Goal: Find specific page/section: Find specific page/section

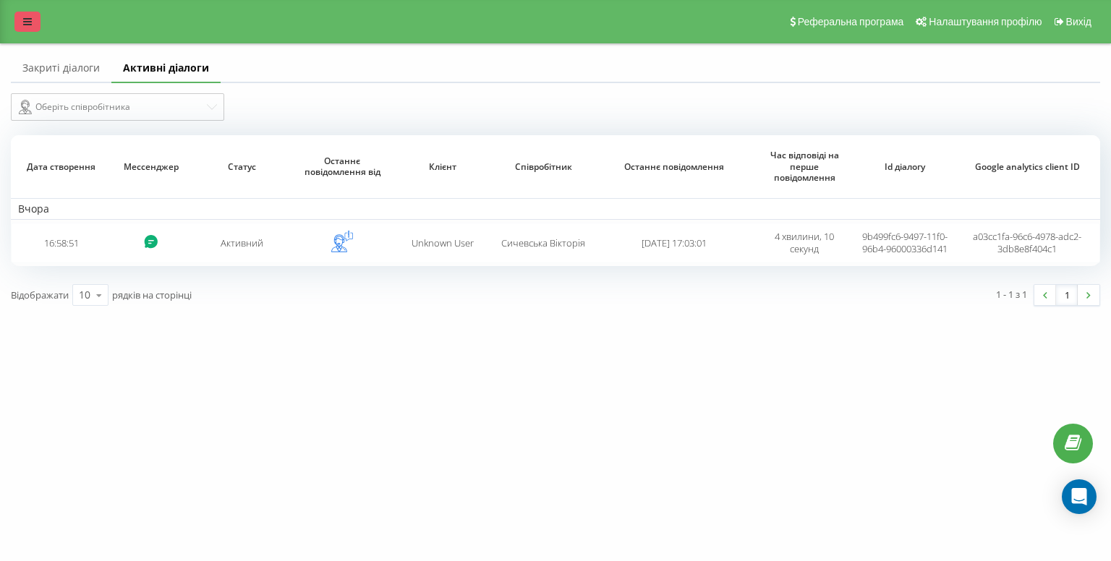
click at [20, 22] on link at bounding box center [27, 22] width 26 height 20
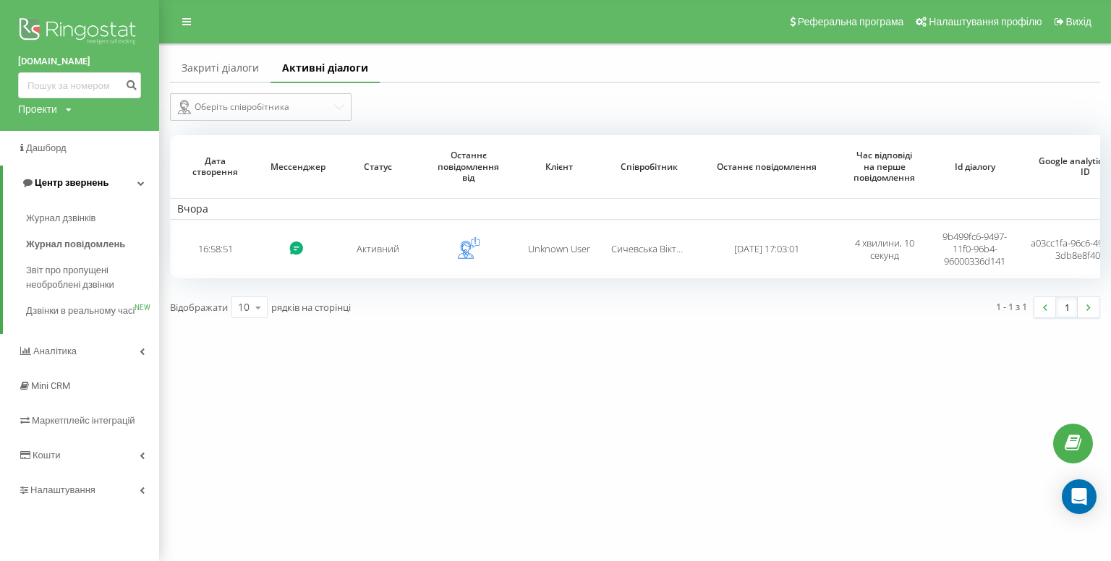
click at [53, 174] on link "Центр звернень" at bounding box center [81, 183] width 156 height 35
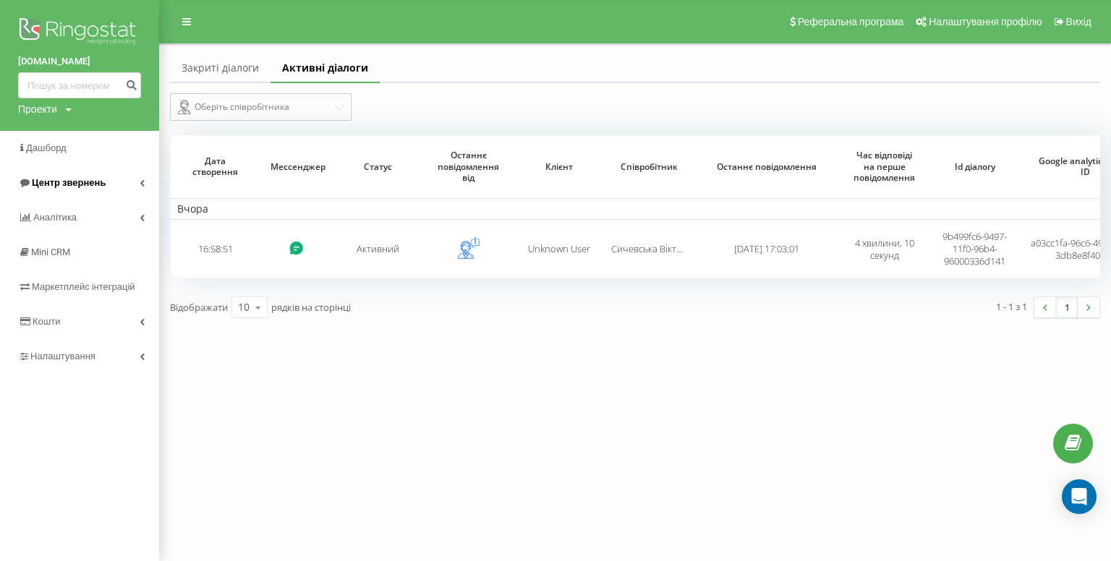
click at [52, 185] on span "Центр звернень" at bounding box center [69, 182] width 74 height 11
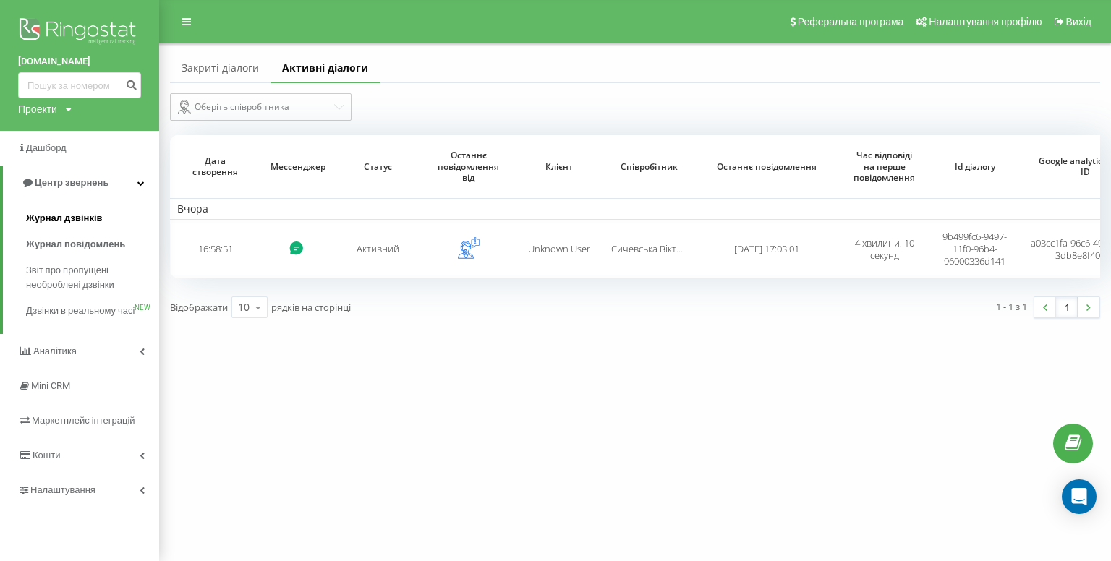
click at [54, 220] on span "Журнал дзвінків" at bounding box center [64, 218] width 77 height 14
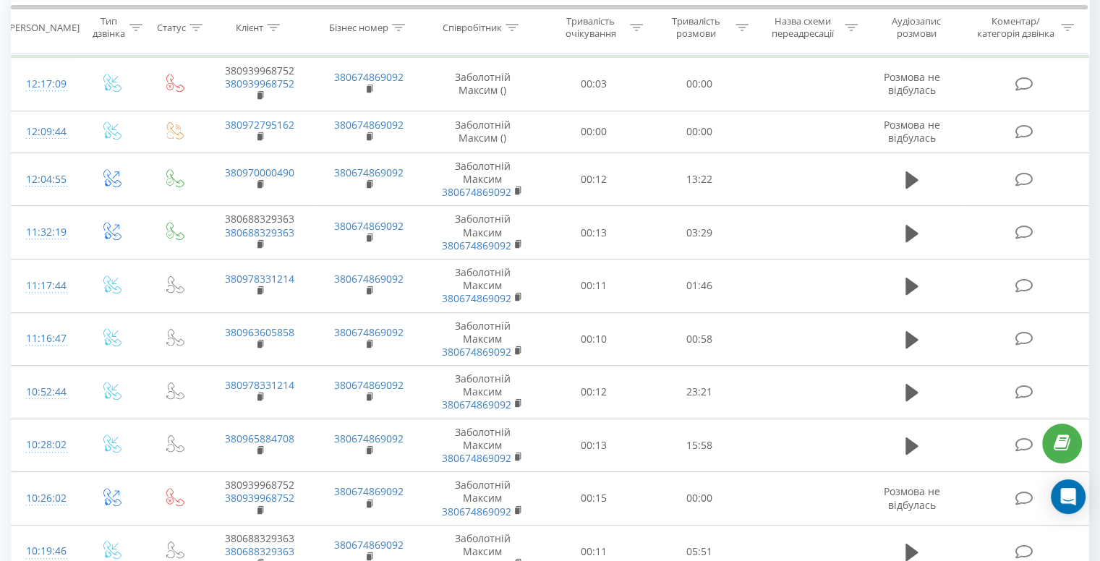
scroll to position [362, 0]
